Goal: Find specific page/section: Find specific page/section

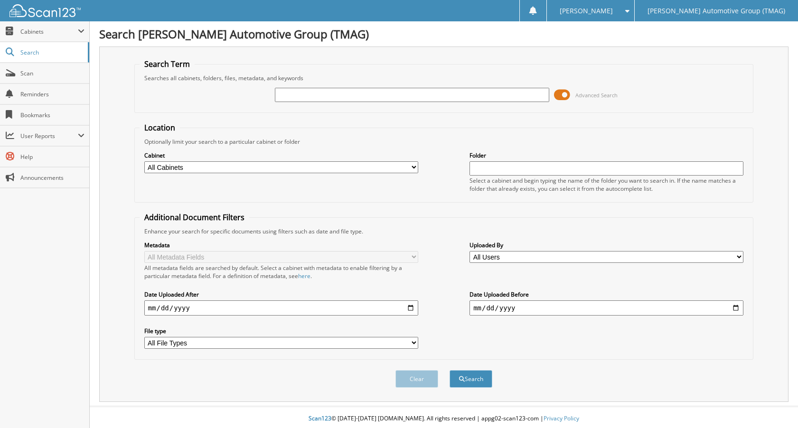
click at [300, 95] on input "text" at bounding box center [412, 95] width 274 height 14
type input "5202833"
click at [450, 370] on button "Search" at bounding box center [471, 379] width 43 height 18
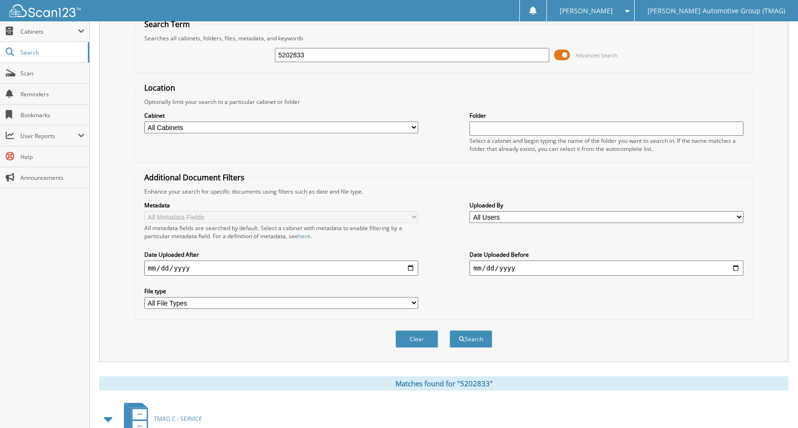
scroll to position [103, 0]
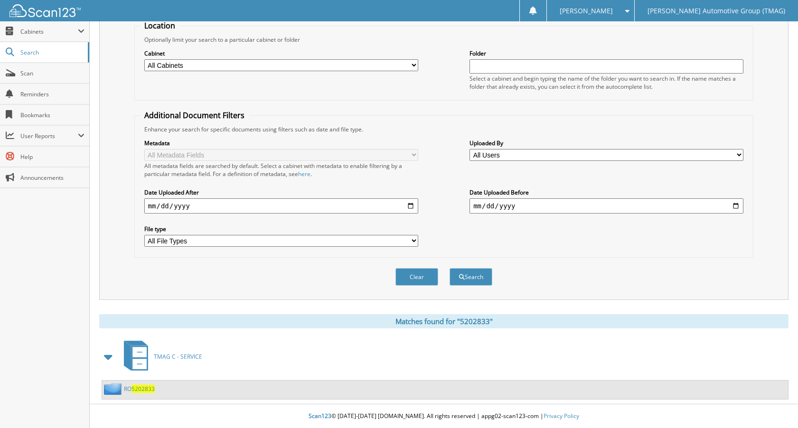
click at [148, 388] on span "5202833" at bounding box center [143, 389] width 23 height 8
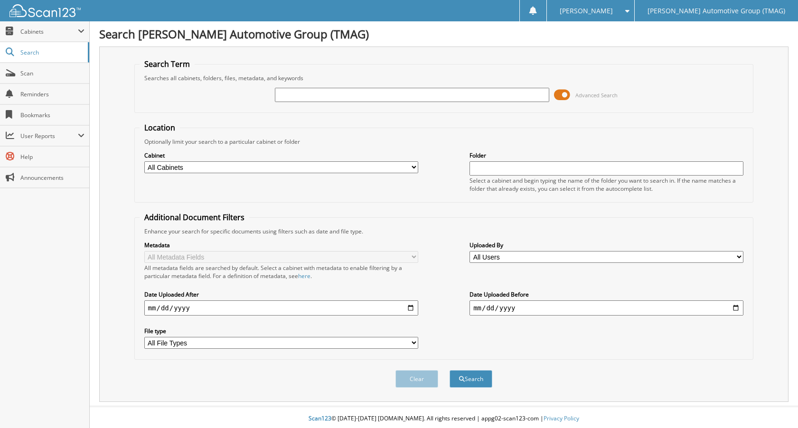
click at [287, 94] on input "text" at bounding box center [412, 95] width 274 height 14
type input "5202843"
click at [450, 370] on button "Search" at bounding box center [471, 379] width 43 height 18
